Goal: Task Accomplishment & Management: Complete application form

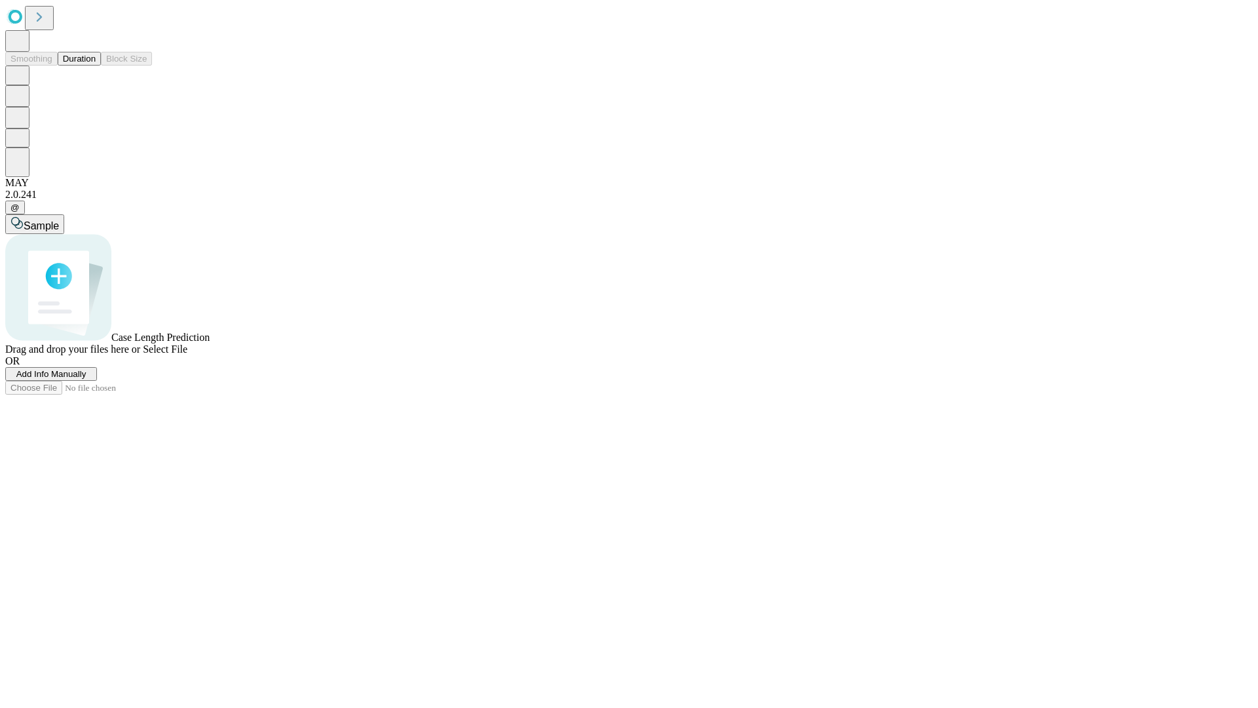
click at [96, 66] on button "Duration" at bounding box center [79, 59] width 43 height 14
click at [86, 379] on span "Add Info Manually" at bounding box center [51, 374] width 70 height 10
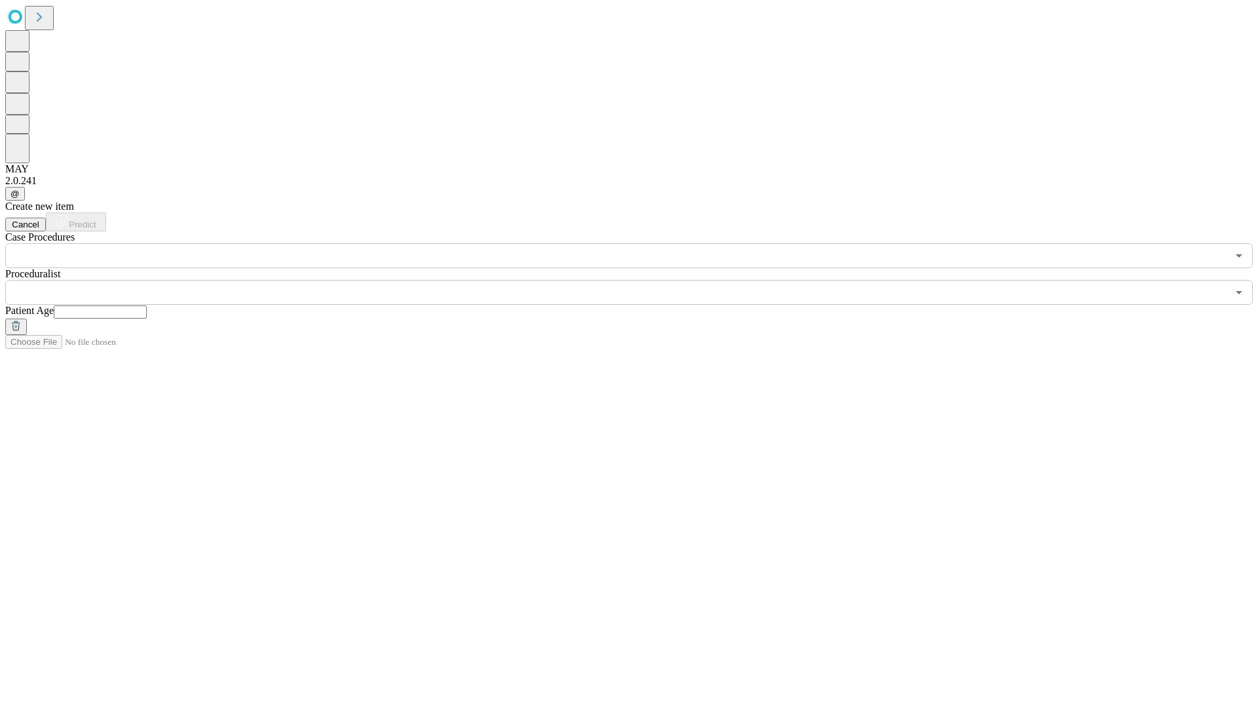
click at [147, 305] on input "text" at bounding box center [100, 311] width 93 height 13
type input "**"
click at [638, 280] on input "text" at bounding box center [616, 292] width 1222 height 25
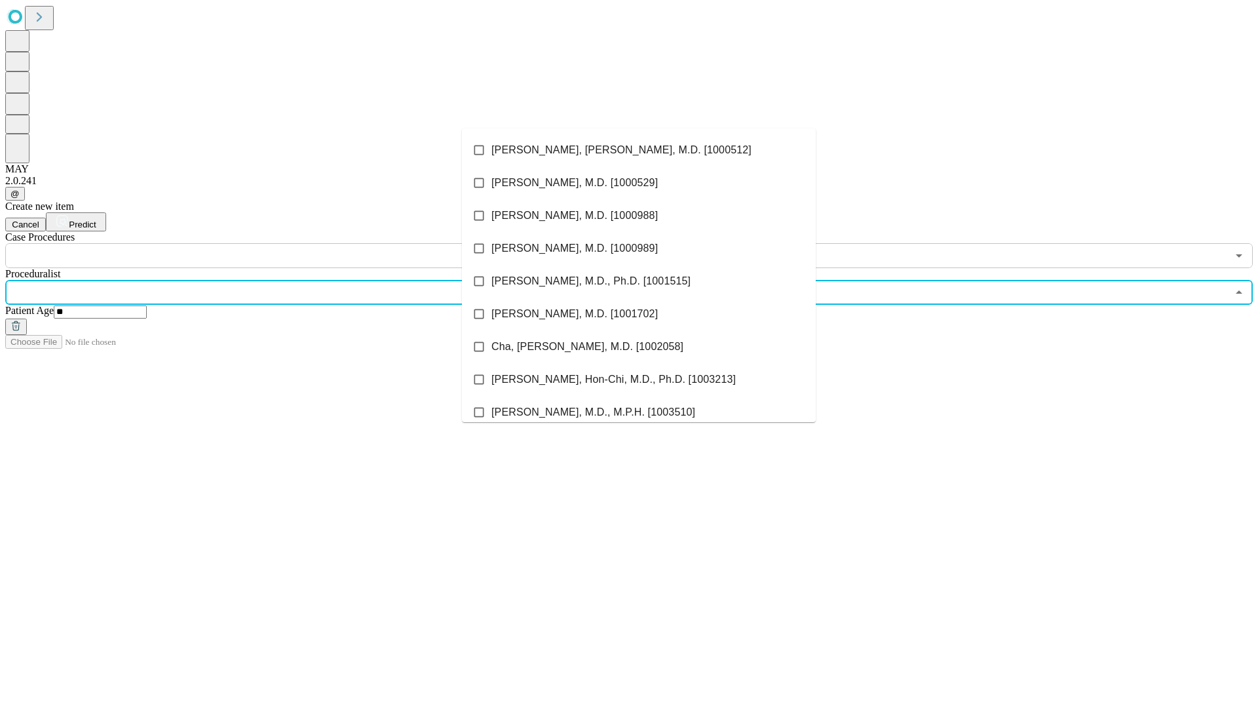
click at [639, 150] on li "[PERSON_NAME], [PERSON_NAME], M.D. [1000512]" at bounding box center [639, 150] width 354 height 33
click at [275, 243] on input "text" at bounding box center [616, 255] width 1222 height 25
